Goal: Information Seeking & Learning: Learn about a topic

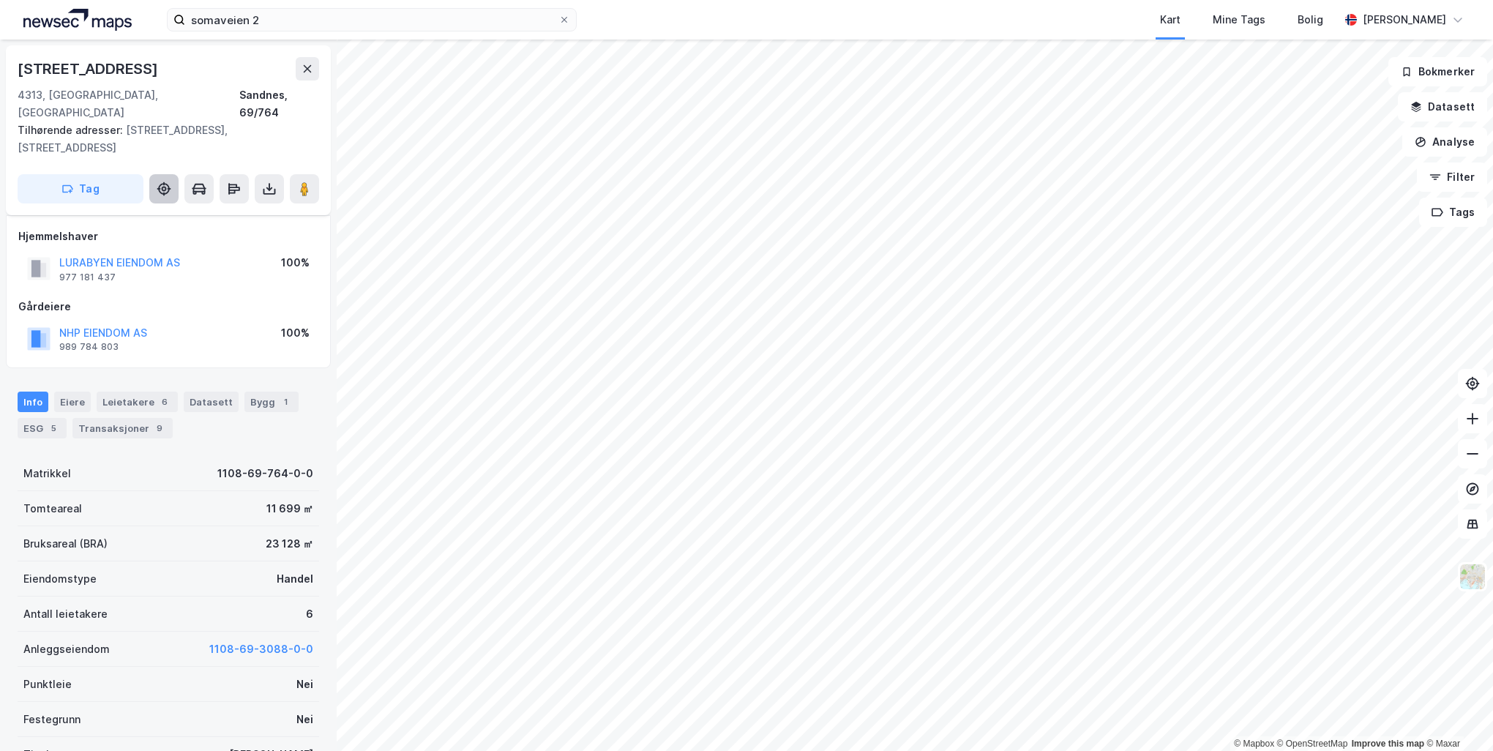
scroll to position [45, 0]
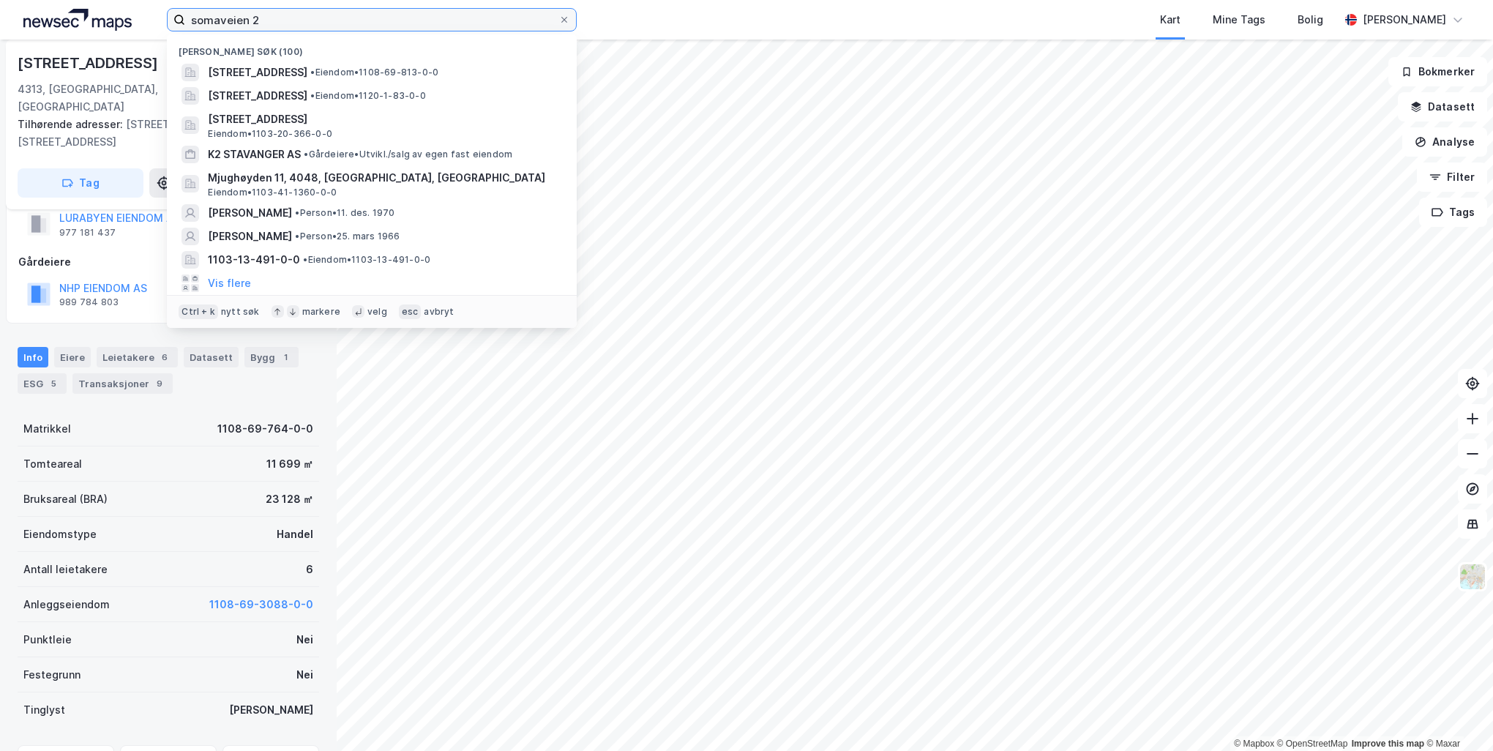
drag, startPoint x: 277, startPoint y: 24, endPoint x: 160, endPoint y: 15, distance: 117.5
click at [160, 15] on div "somaveien 2 Nylige søk (100) [STREET_ADDRESS] • Eiendom • 1108-69-813-0-0 Jærve…" at bounding box center [746, 20] width 1493 height 40
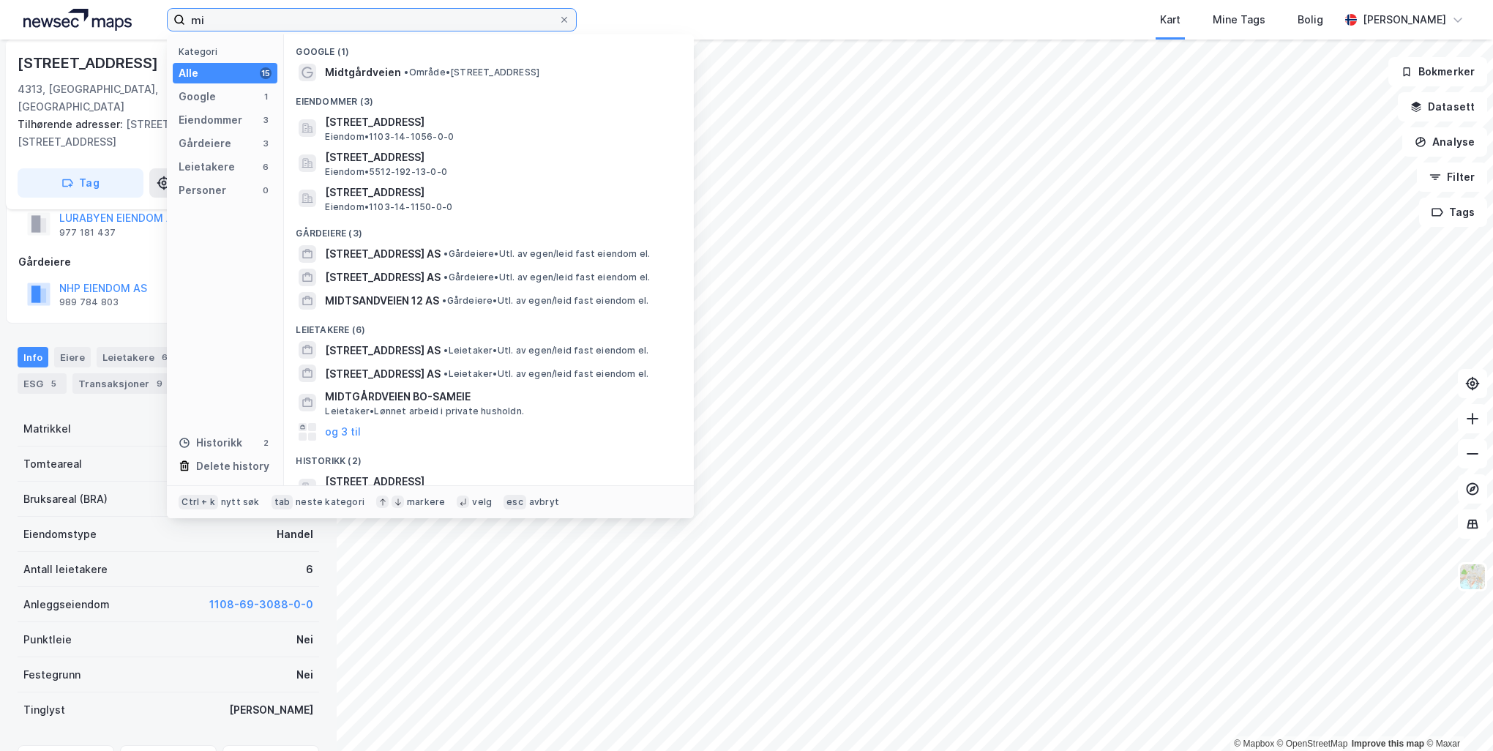
type input "m"
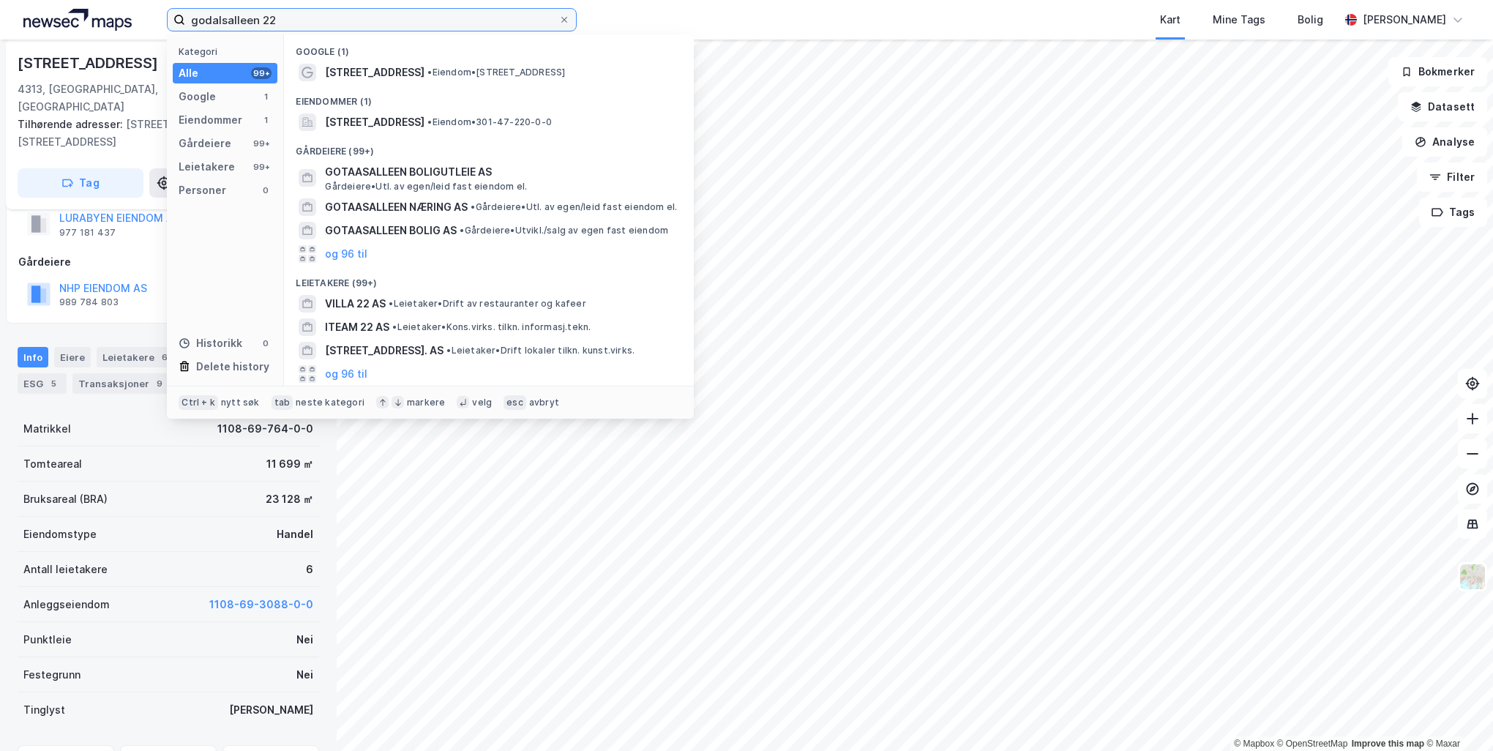
click at [248, 18] on input "godalsalleen 22" at bounding box center [371, 20] width 373 height 22
click at [281, 20] on input "godalsalleèn 22" at bounding box center [371, 20] width 373 height 22
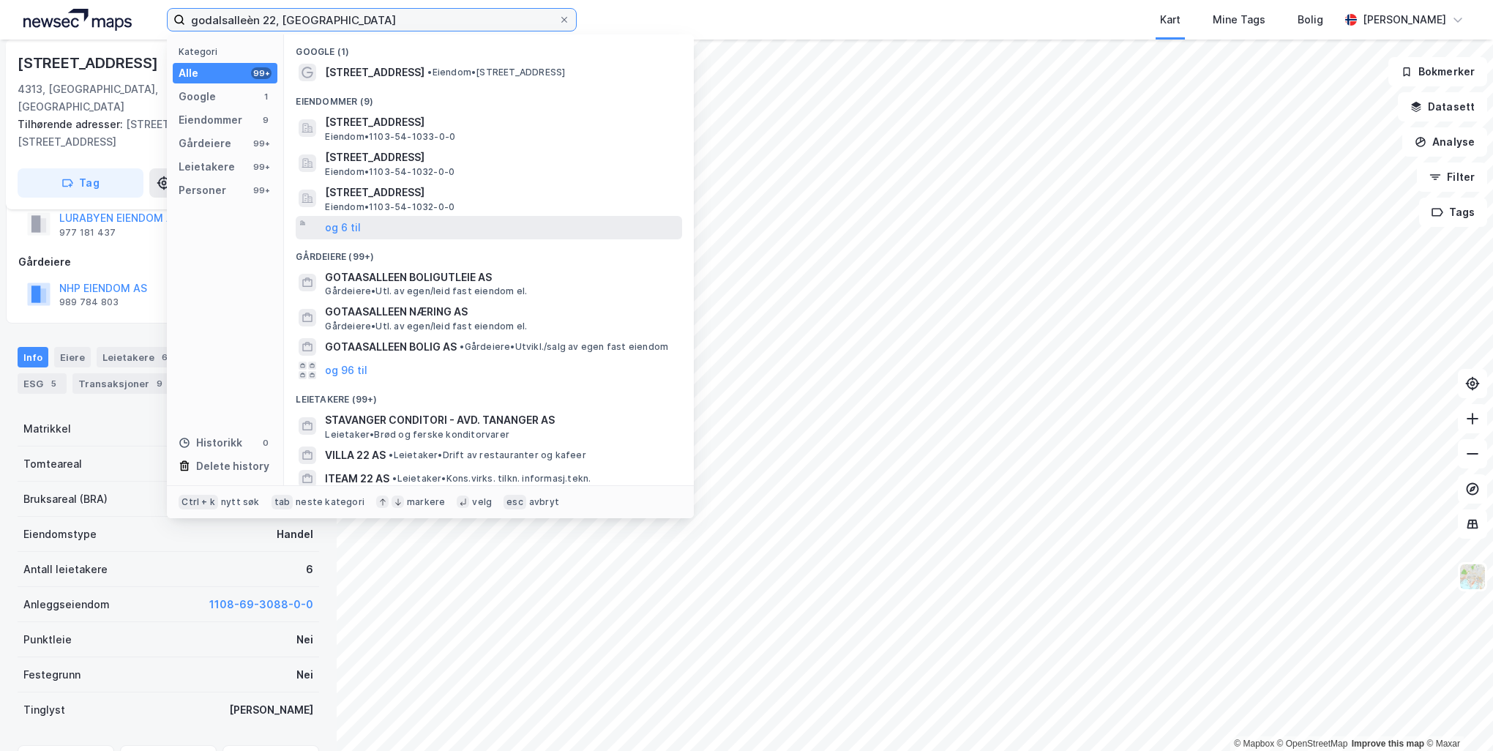
type input "godalsalleèn 22, [GEOGRAPHIC_DATA]"
click at [359, 223] on div "og 6 til" at bounding box center [489, 227] width 387 height 23
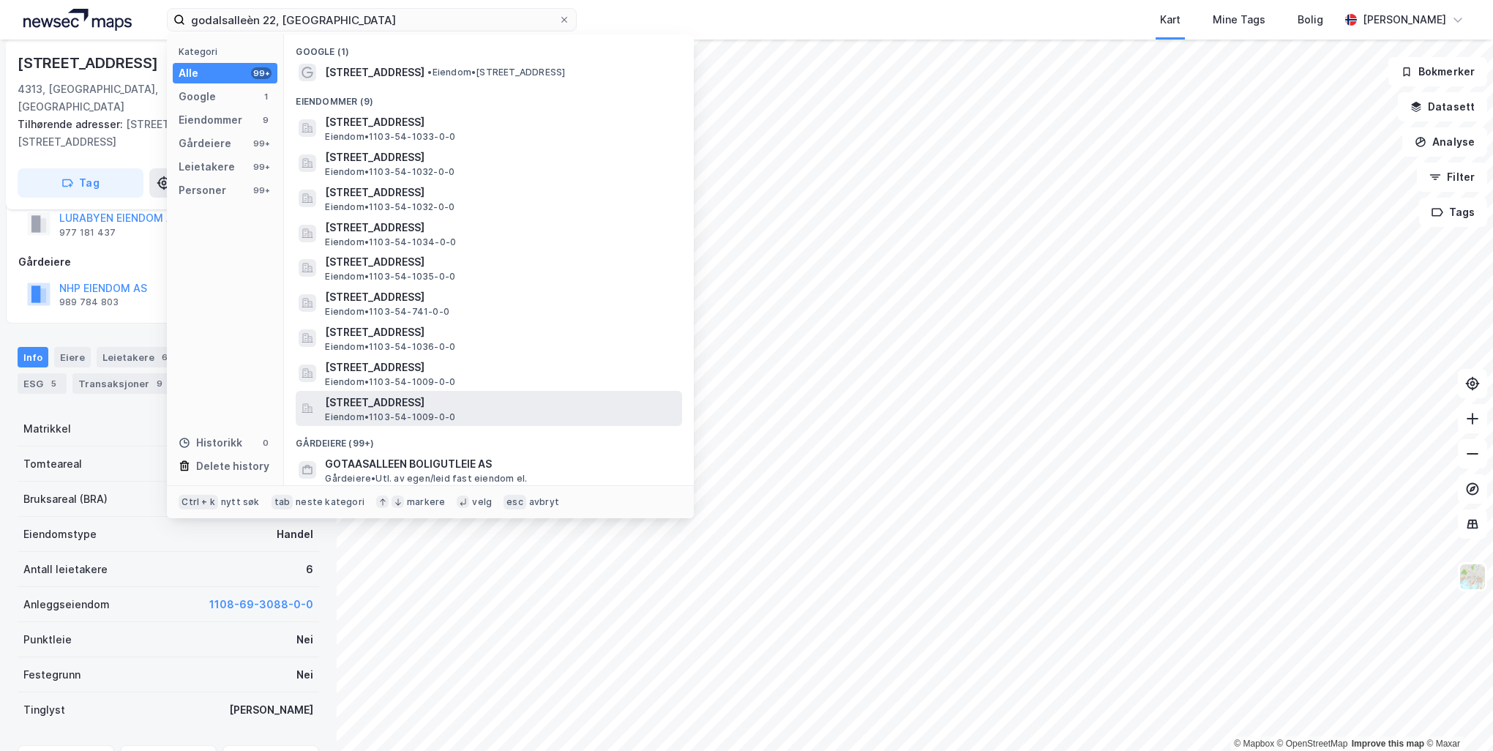
click at [447, 406] on span "[STREET_ADDRESS]" at bounding box center [500, 403] width 351 height 18
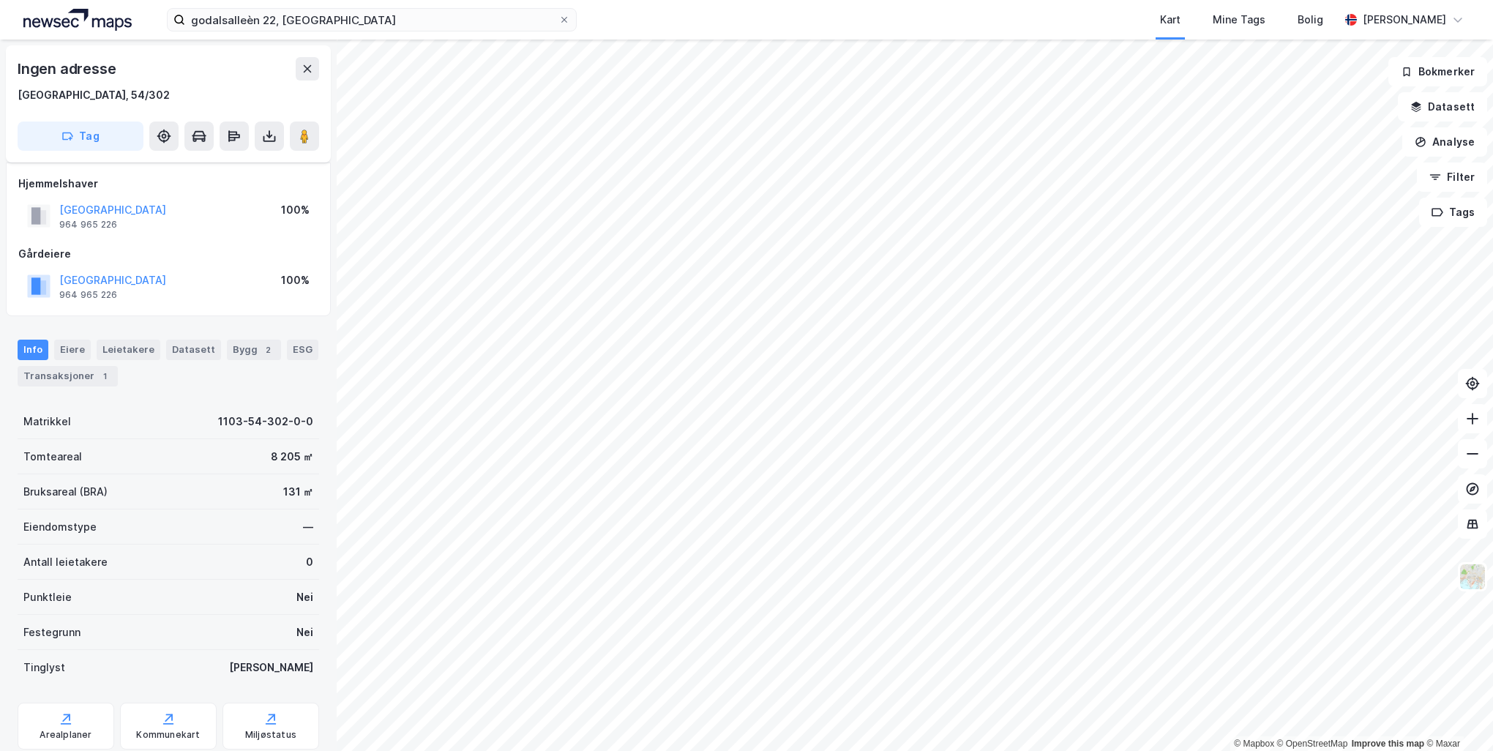
scroll to position [45, 0]
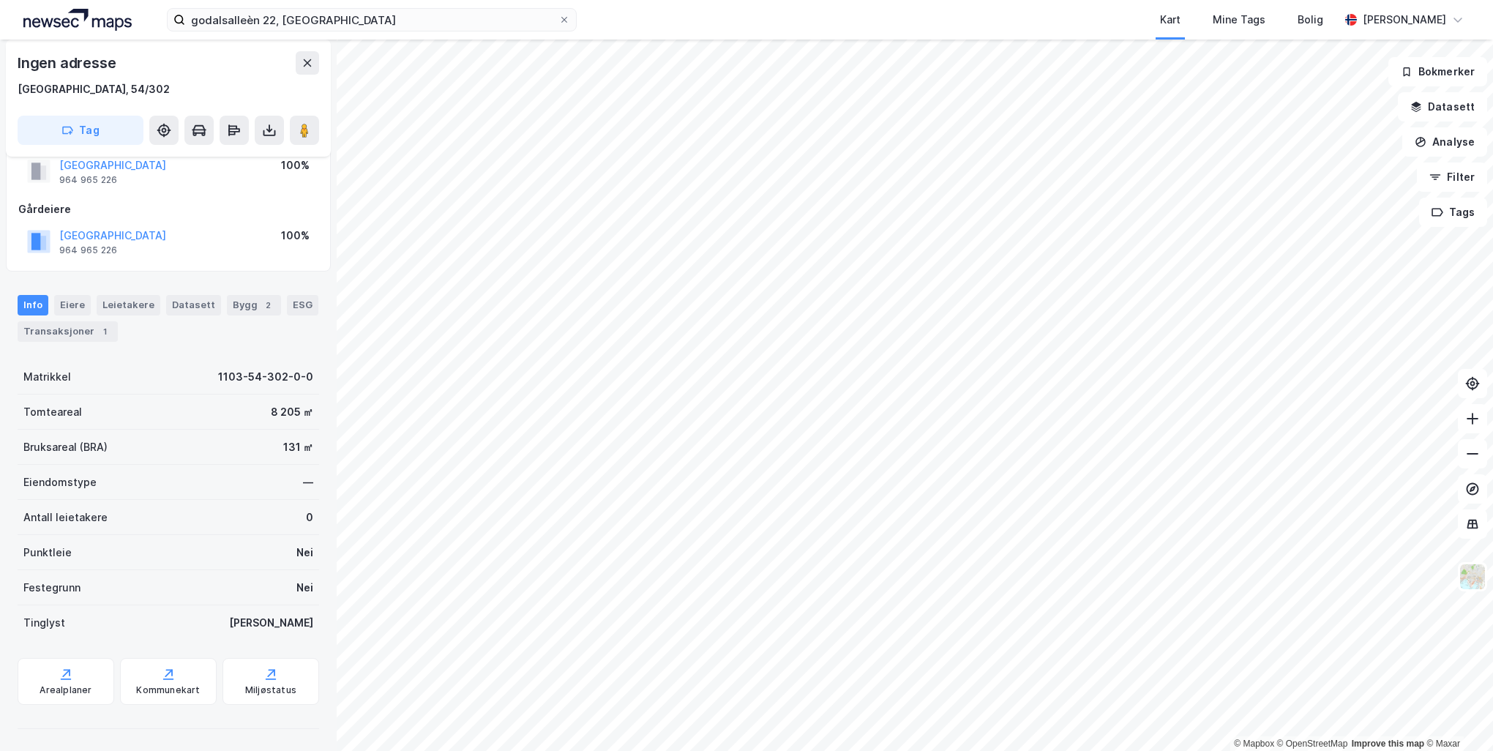
click at [1493, 271] on html "godalsalleèn 22, stavanger Kart Mine Tags Bolig [PERSON_NAME] © Mapbox © OpenSt…" at bounding box center [746, 375] width 1493 height 751
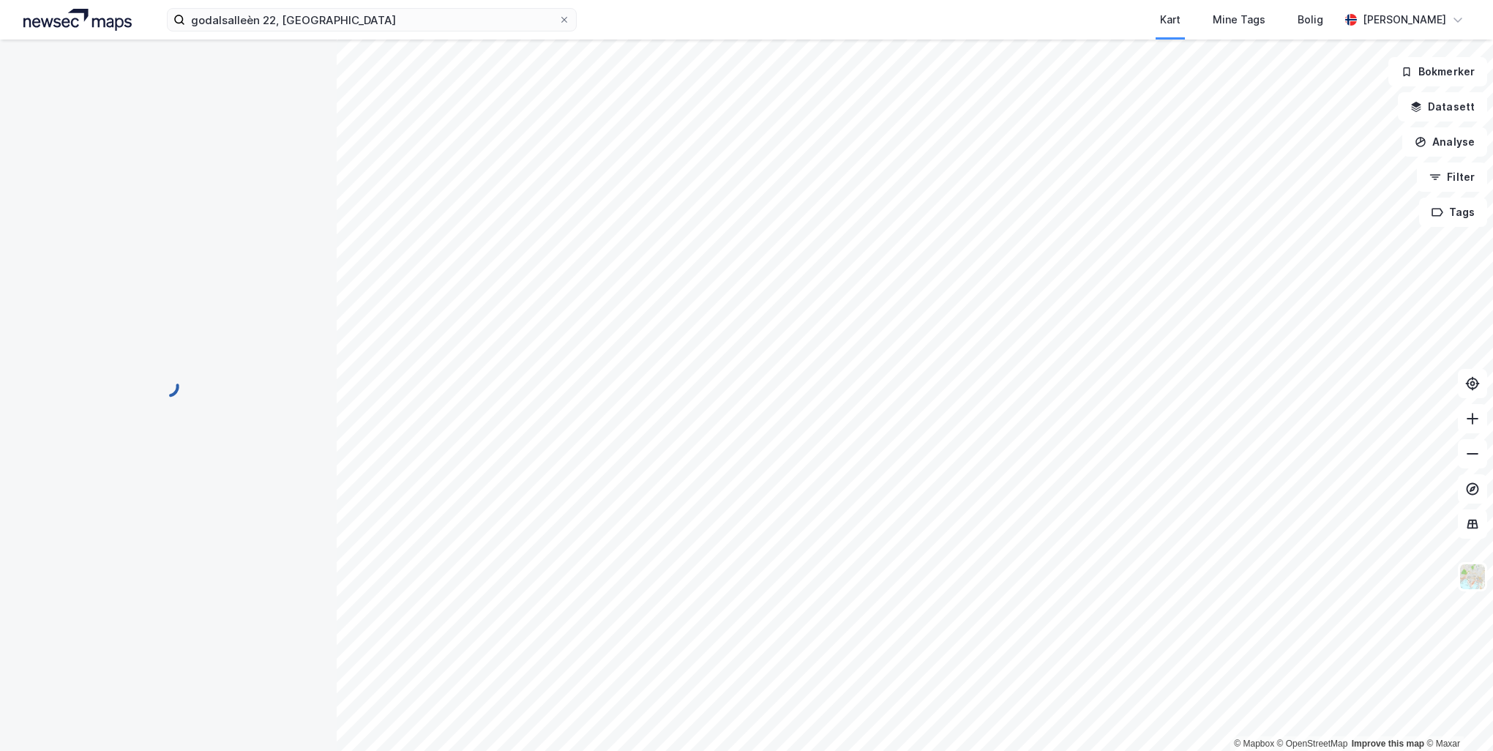
scroll to position [0, 0]
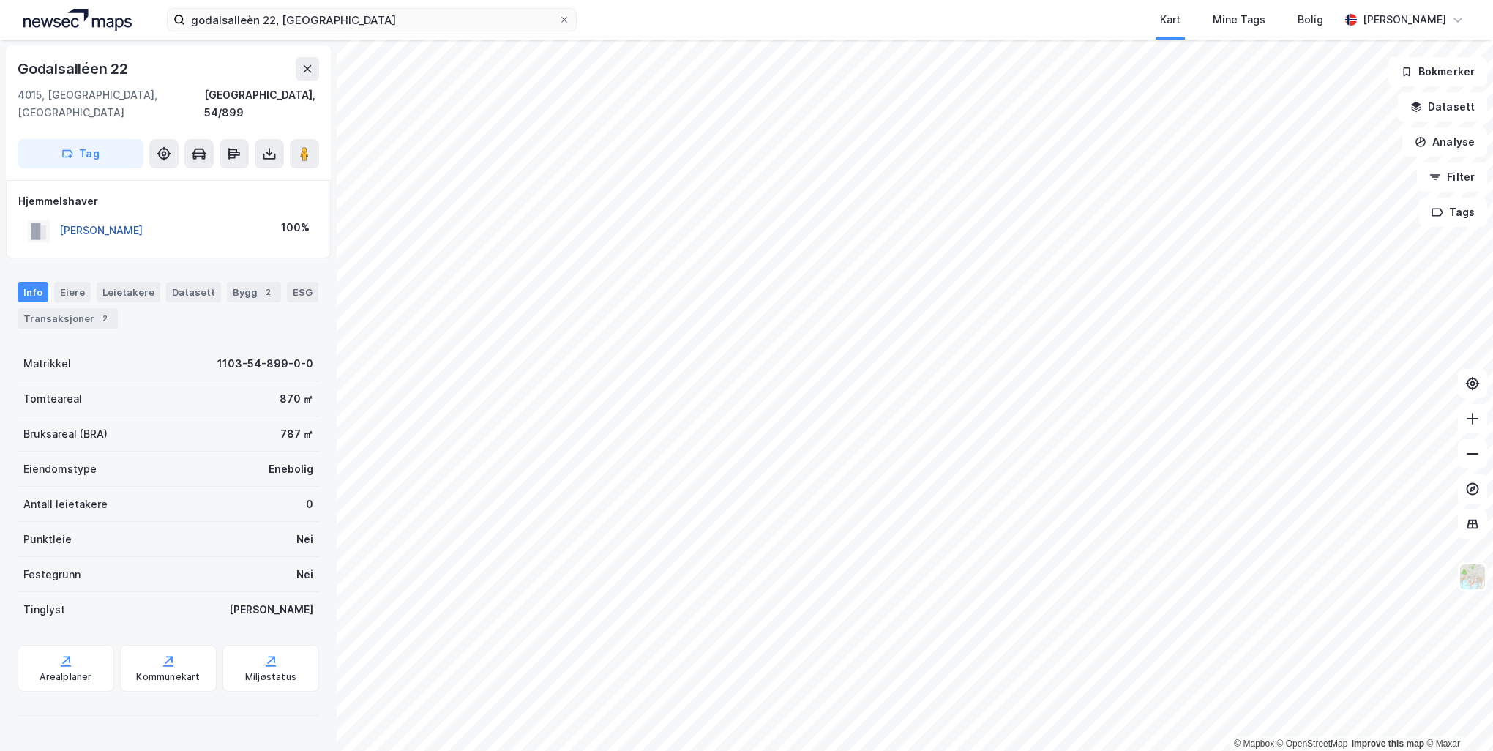
click at [0, 0] on button "[PERSON_NAME]" at bounding box center [0, 0] width 0 height 0
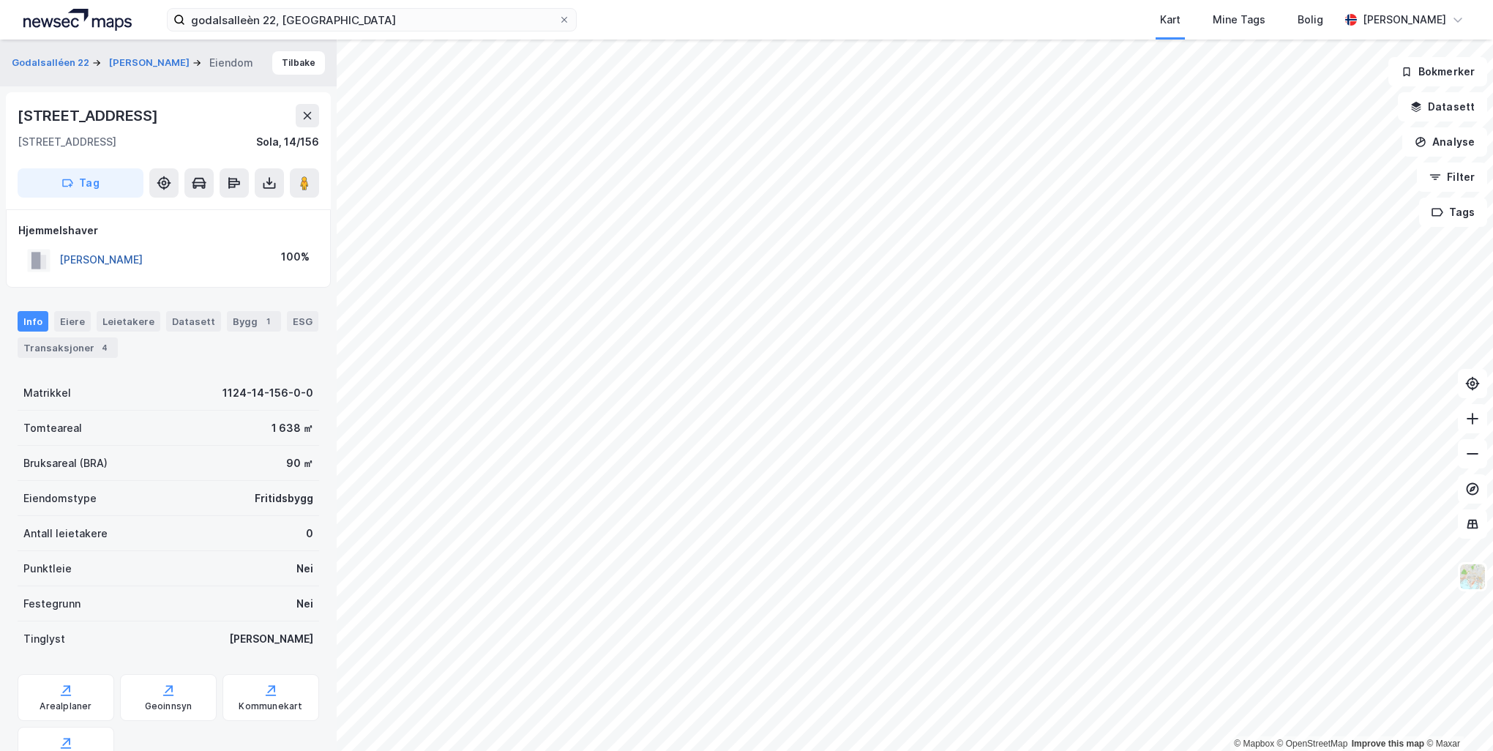
click at [0, 0] on button "[PERSON_NAME]" at bounding box center [0, 0] width 0 height 0
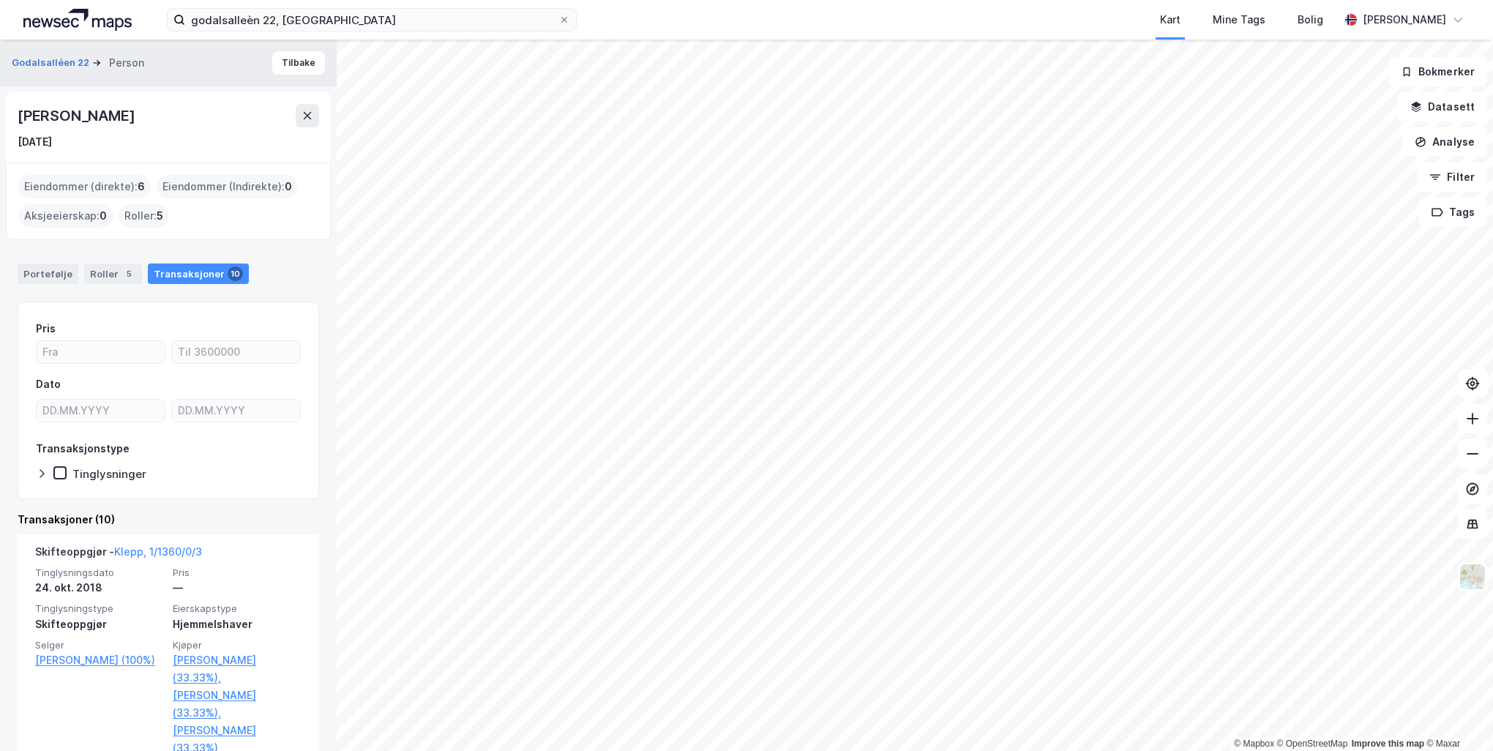
click at [59, 190] on div "Eiendommer (direkte) : 6" at bounding box center [84, 186] width 132 height 23
click at [57, 183] on div "Eiendommer (direkte) : 6" at bounding box center [84, 186] width 132 height 23
click at [43, 270] on div "Portefølje" at bounding box center [48, 274] width 61 height 20
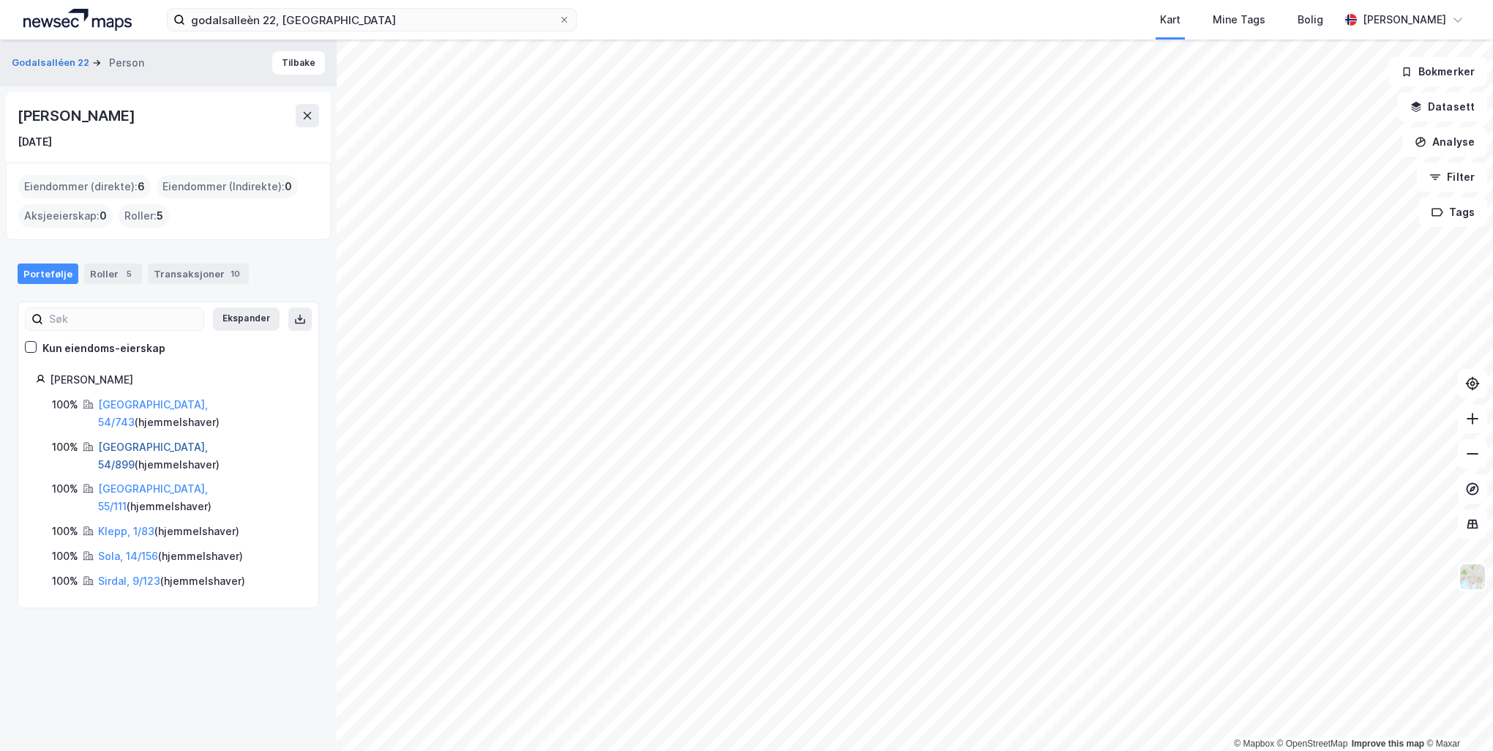
click at [140, 441] on link "[GEOGRAPHIC_DATA], 54/899" at bounding box center [153, 456] width 110 height 30
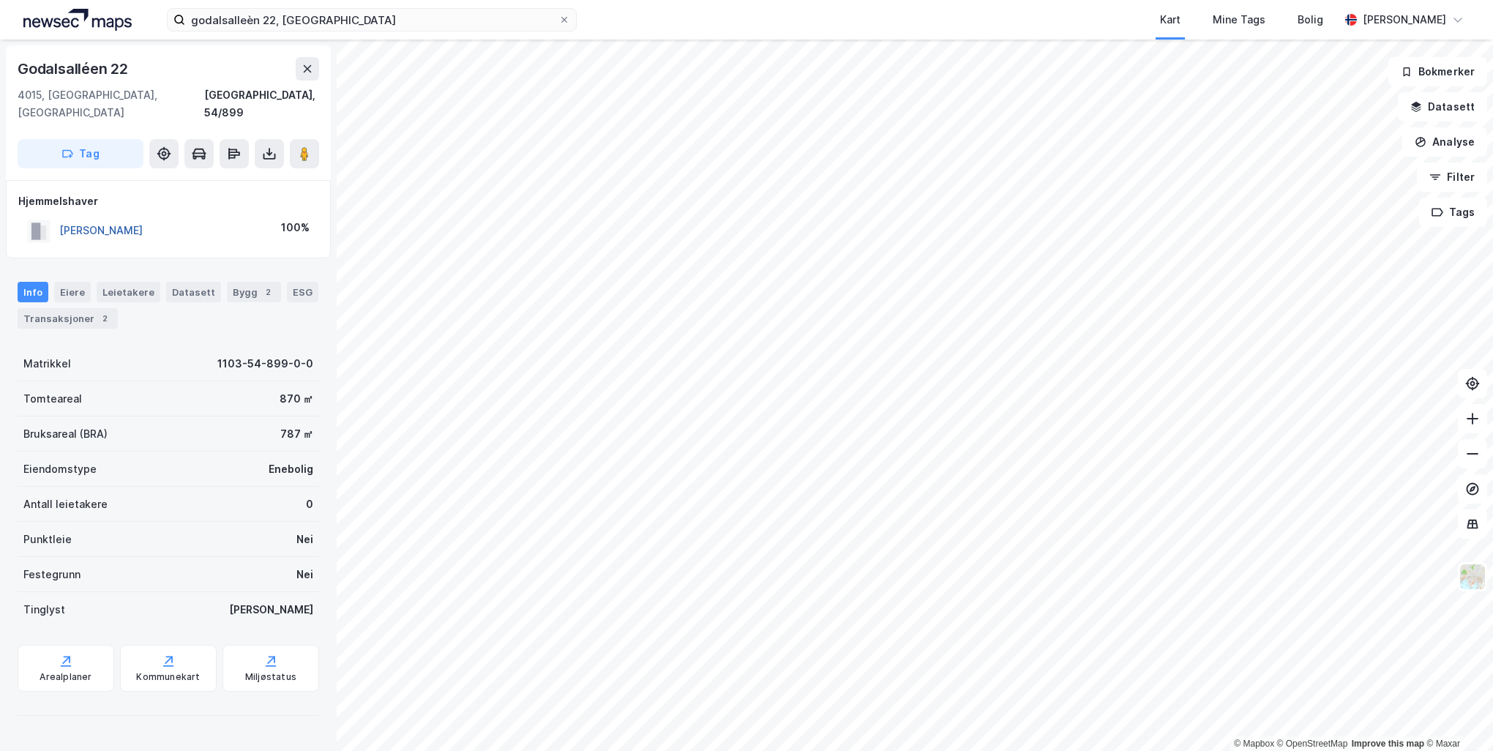
click at [0, 0] on button "[PERSON_NAME]" at bounding box center [0, 0] width 0 height 0
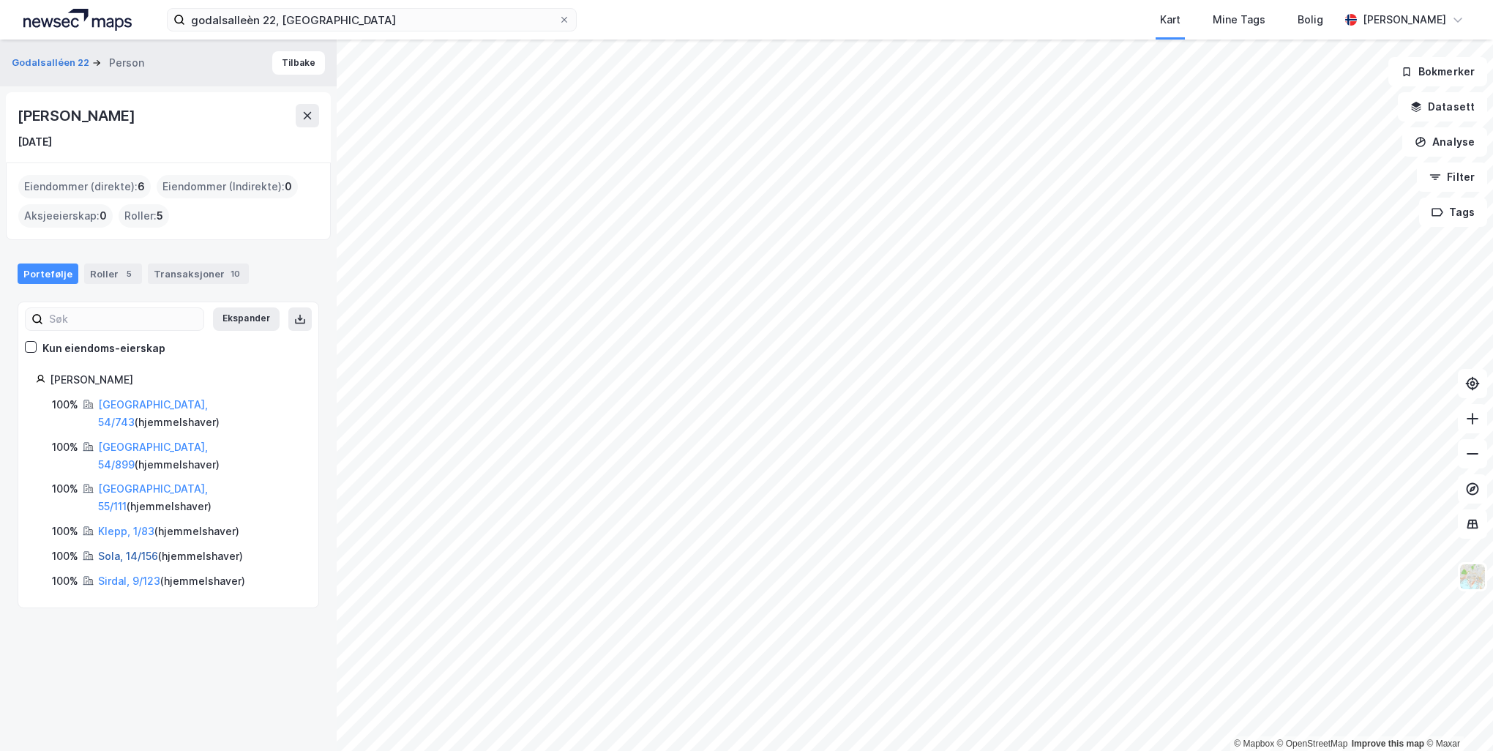
click at [141, 550] on link "Sola, 14/156" at bounding box center [128, 556] width 60 height 12
